Goal: Transaction & Acquisition: Purchase product/service

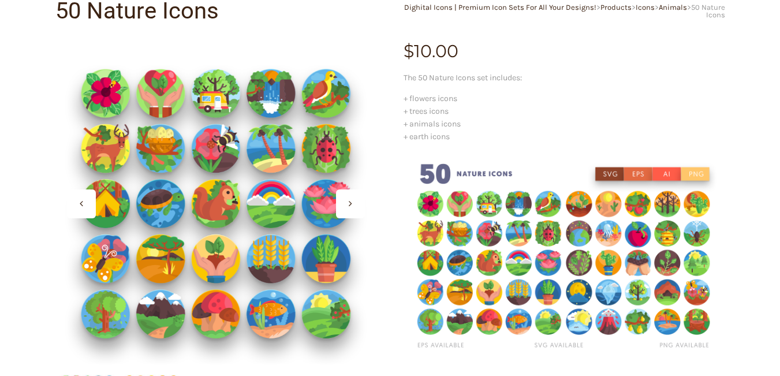
scroll to position [231, 0]
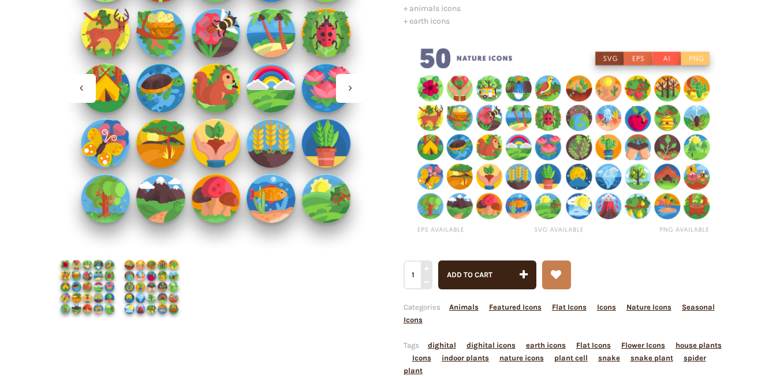
click at [517, 129] on img at bounding box center [565, 139] width 322 height 206
click at [88, 87] on div at bounding box center [81, 88] width 29 height 29
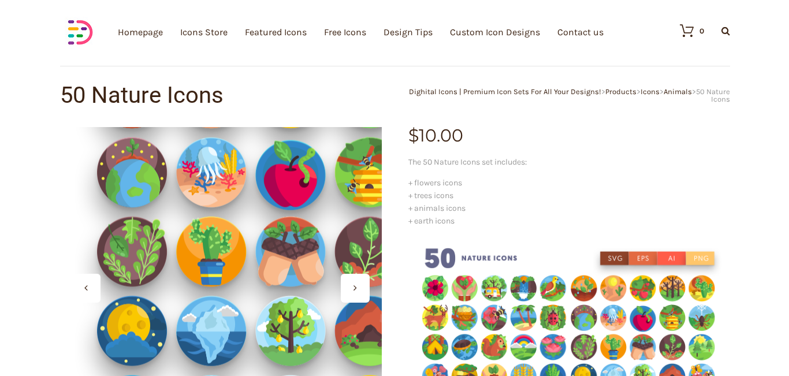
scroll to position [0, 0]
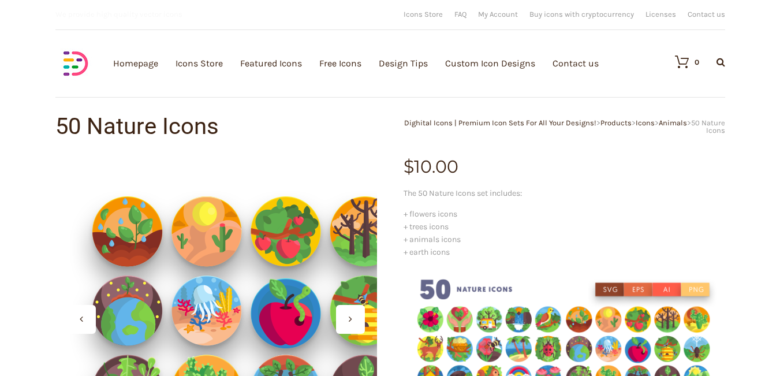
click at [159, 253] on div at bounding box center [216, 319] width 322 height 322
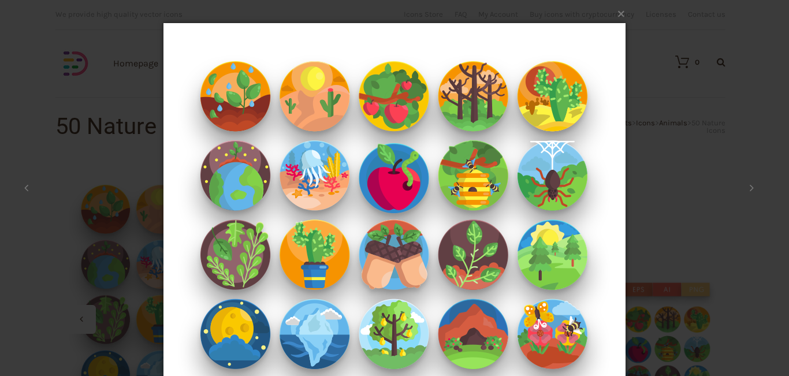
click at [92, 243] on div "× 2 / 2 Loading..." at bounding box center [394, 188] width 789 height 376
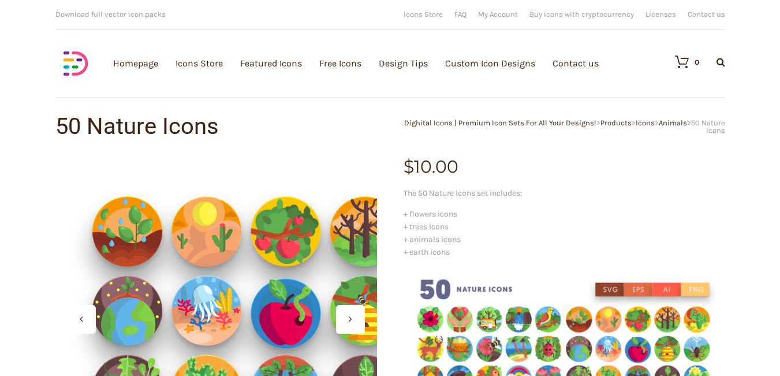
click at [118, 232] on div at bounding box center [216, 319] width 322 height 322
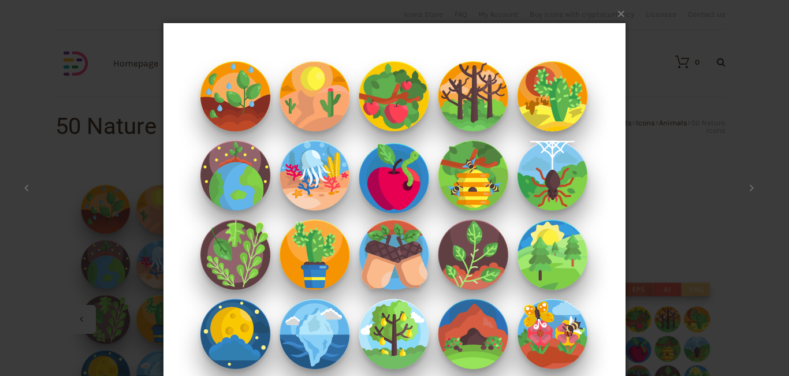
click at [269, 226] on img at bounding box center [394, 254] width 462 height 508
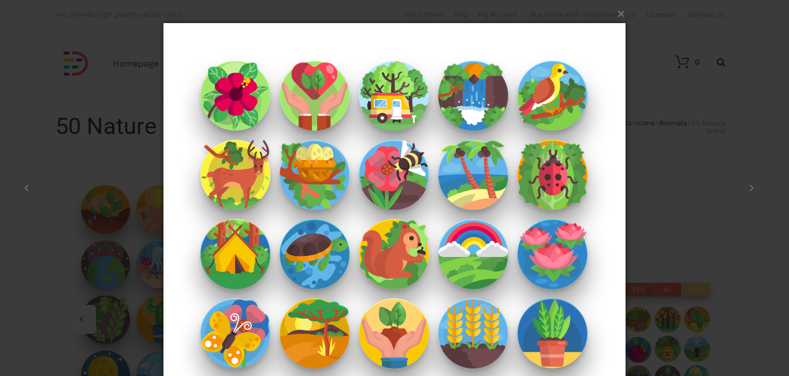
click at [269, 226] on img at bounding box center [394, 254] width 462 height 508
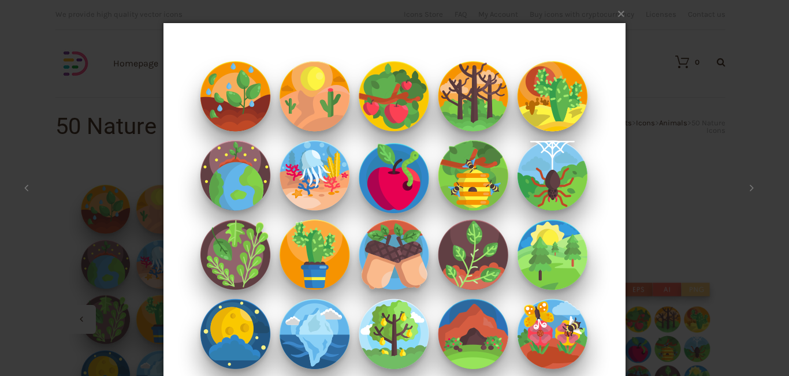
click at [269, 226] on img at bounding box center [394, 254] width 462 height 508
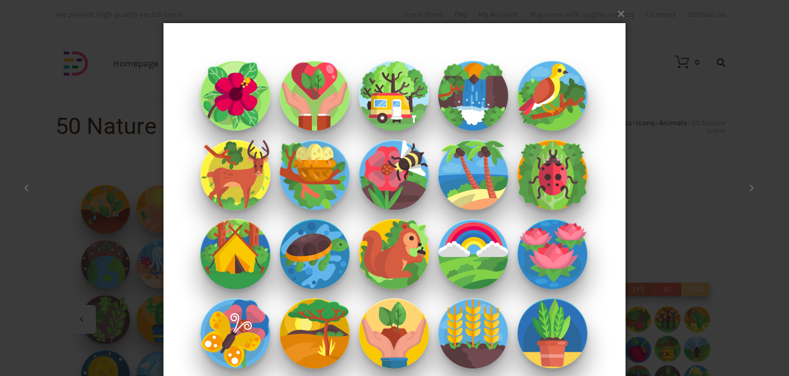
click at [269, 226] on img at bounding box center [394, 254] width 462 height 508
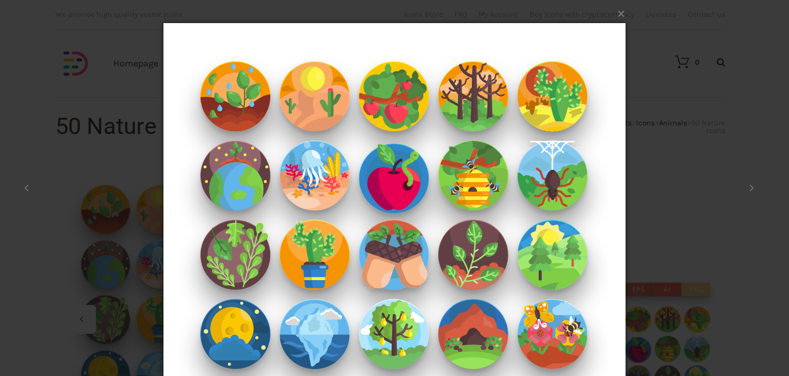
click at [269, 226] on img at bounding box center [394, 254] width 462 height 508
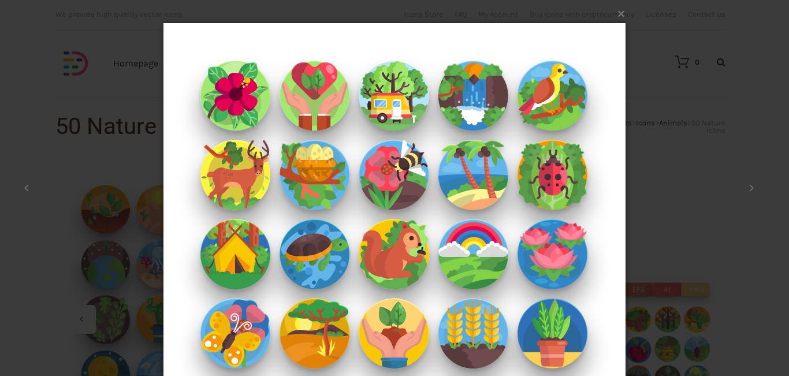
click at [269, 226] on img at bounding box center [394, 254] width 462 height 508
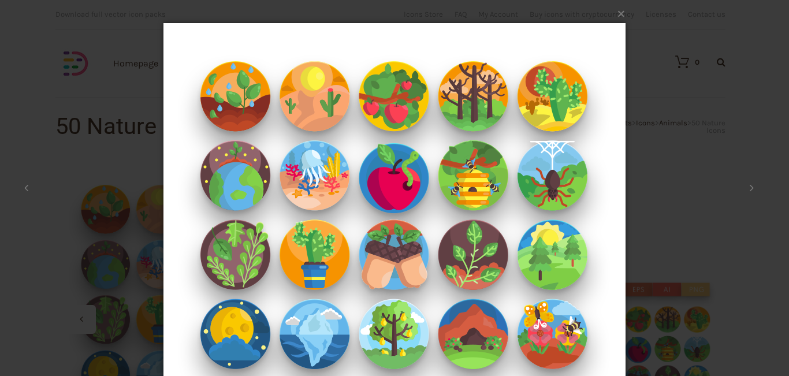
click at [269, 226] on img at bounding box center [394, 254] width 462 height 508
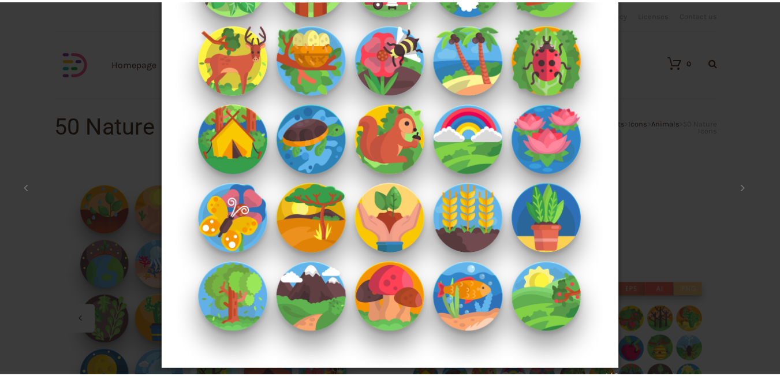
scroll to position [132, 0]
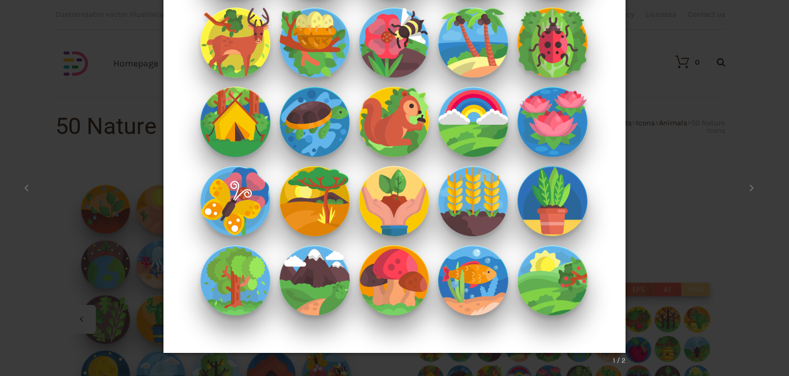
click at [139, 158] on div "× 1 / 2 Loading..." at bounding box center [394, 56] width 789 height 376
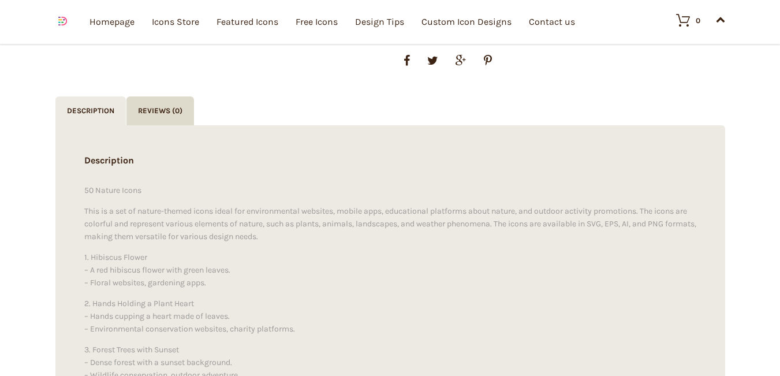
scroll to position [347, 0]
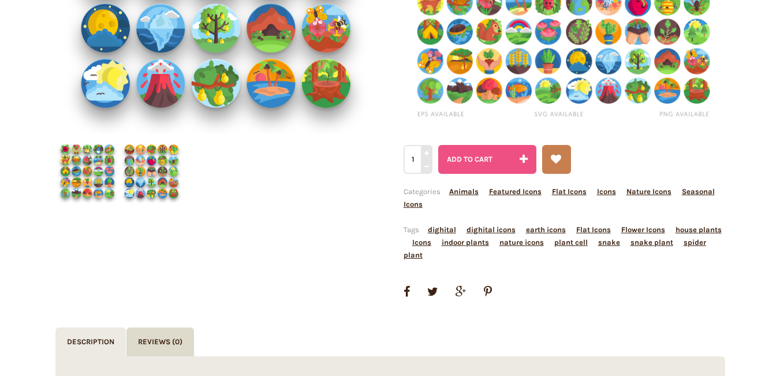
click at [482, 158] on span "Add to cart" at bounding box center [470, 159] width 46 height 9
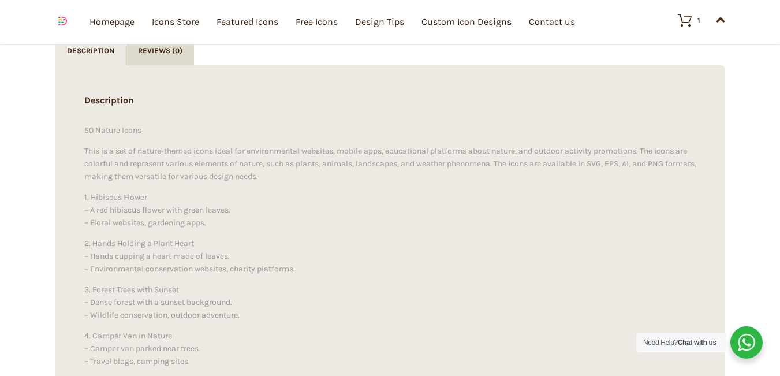
scroll to position [924, 0]
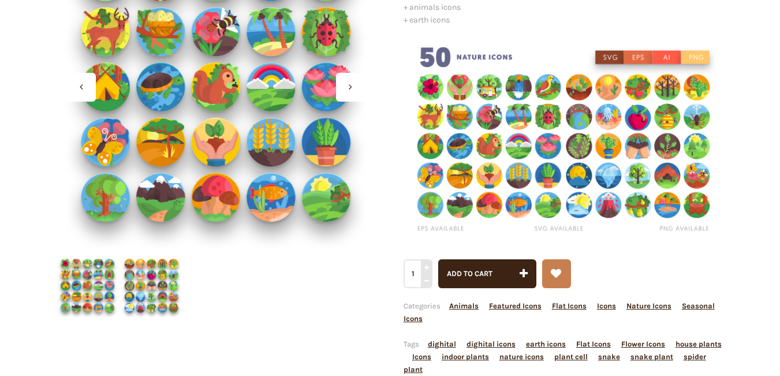
scroll to position [231, 0]
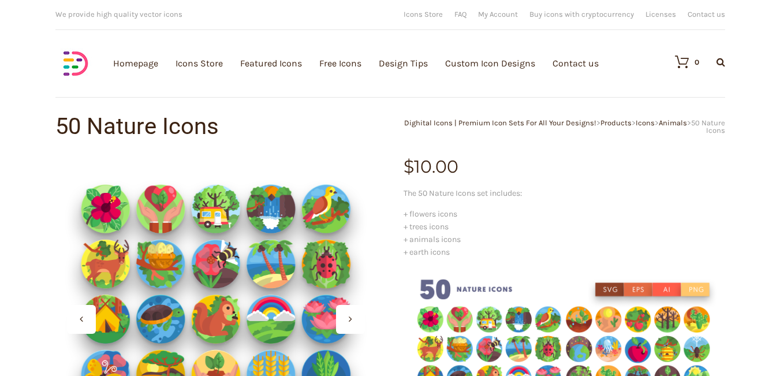
click at [84, 66] on img at bounding box center [75, 63] width 40 height 40
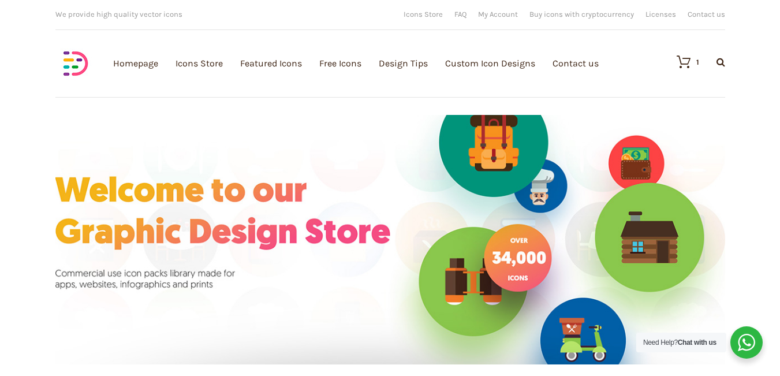
click at [279, 16] on div "Download full vector icon packs Customisable vector illustrations We provide hi…" at bounding box center [222, 14] width 335 height 17
click at [430, 14] on link "Icons Store" at bounding box center [423, 14] width 39 height 8
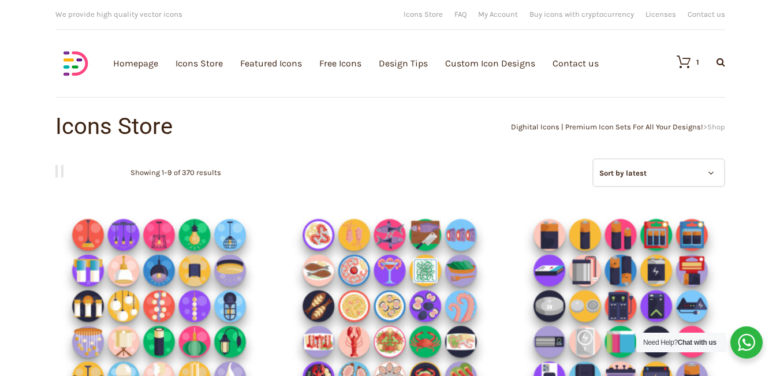
click at [653, 175] on select "Sort by popularity Sort by average rating Sort by latest Sort by price: low to …" at bounding box center [659, 172] width 133 height 29
click at [166, 174] on p "Showing 1–9 of 370 results" at bounding box center [176, 172] width 91 height 29
click at [639, 100] on input "text" at bounding box center [660, 96] width 139 height 29
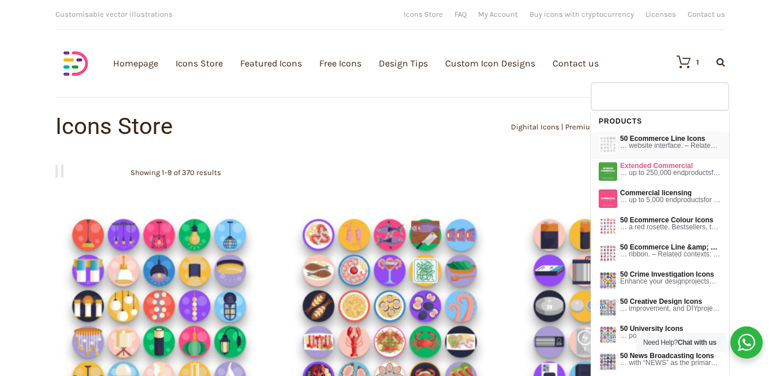
type input "Search Products…"
drag, startPoint x: 678, startPoint y: 140, endPoint x: 729, endPoint y: 157, distance: 53.9
click at [729, 157] on div "50 Ecommerce Line Icons … website interface. – Related contexts: Product search…" at bounding box center [660, 145] width 139 height 27
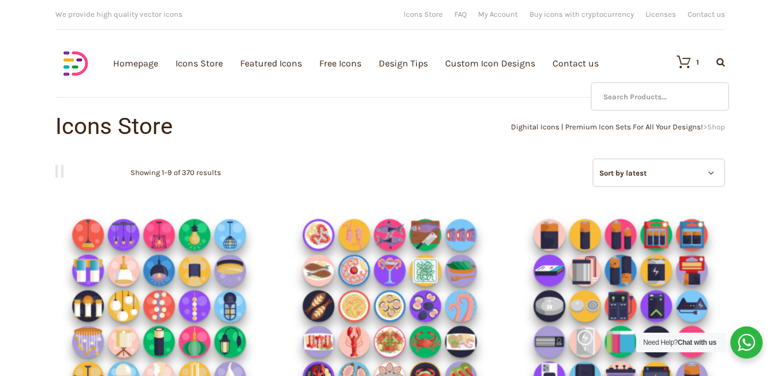
click at [672, 94] on input "Search Products…" at bounding box center [660, 96] width 139 height 29
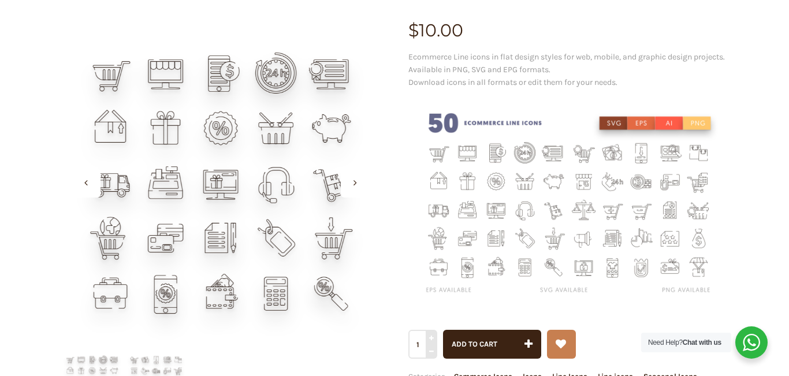
scroll to position [231, 0]
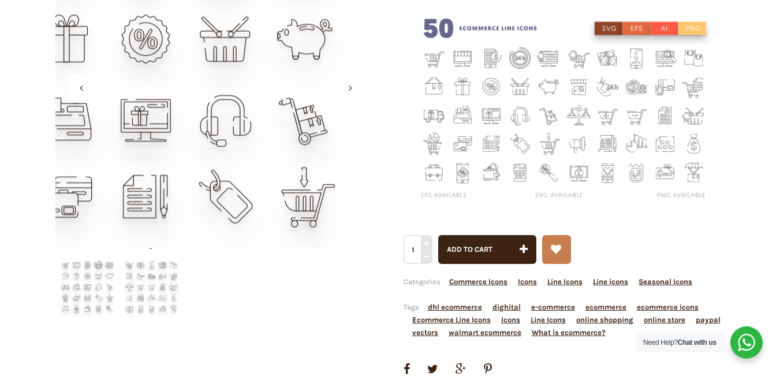
click at [295, 68] on div at bounding box center [216, 88] width 322 height 322
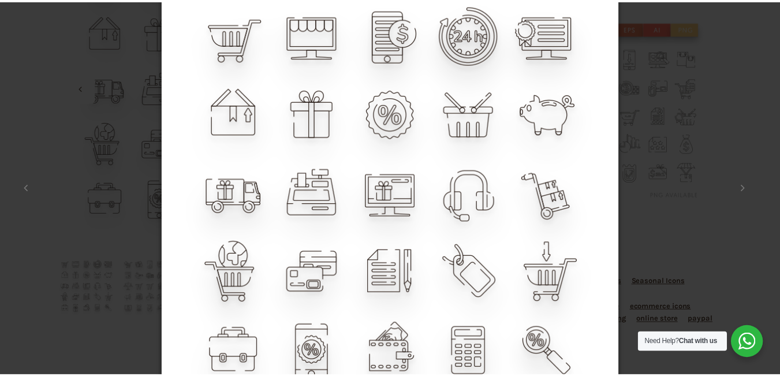
scroll to position [0, 0]
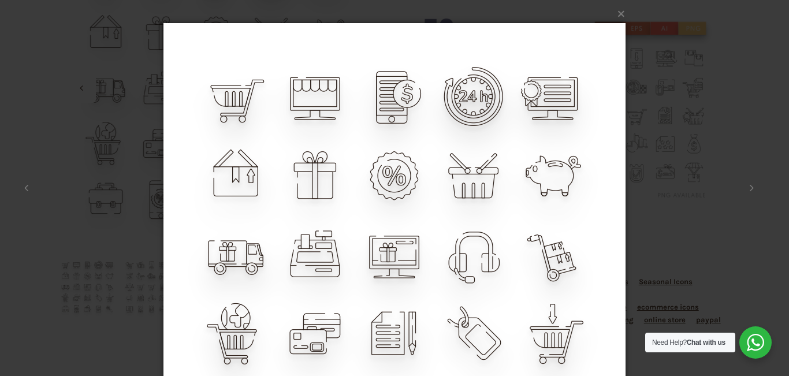
click at [658, 21] on div "× 1 / 2 Loading..." at bounding box center [394, 188] width 789 height 376
